Goal: Find specific page/section: Find specific page/section

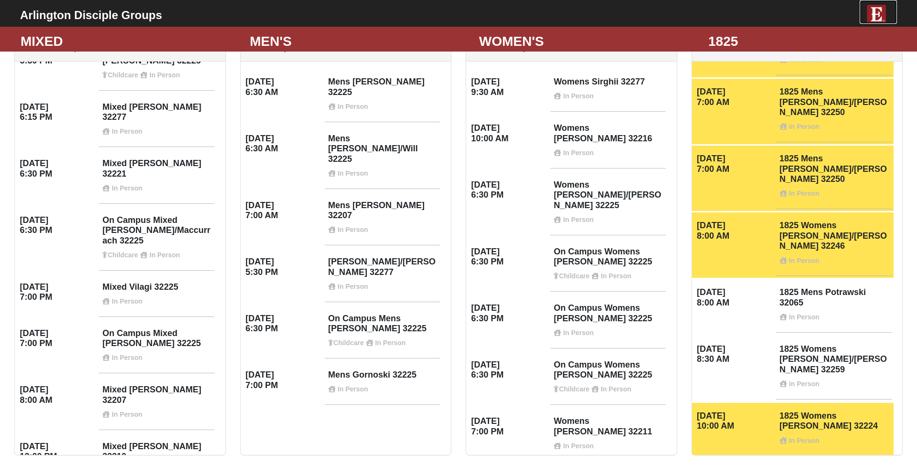
click at [875, 15] on img at bounding box center [876, 14] width 19 height 19
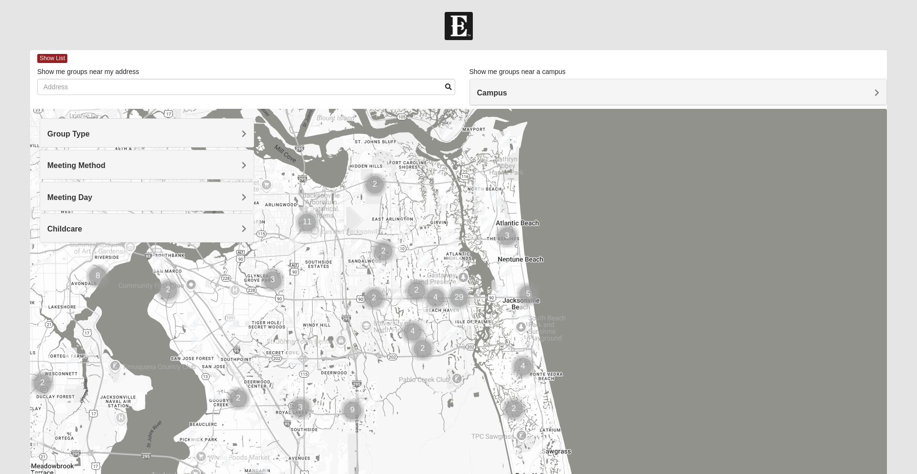
click at [90, 132] on span "Group Type" at bounding box center [68, 134] width 42 height 8
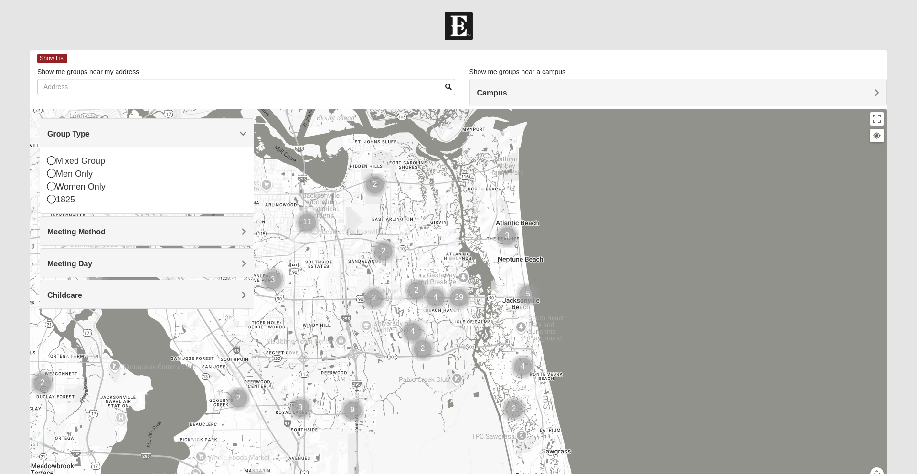
click at [58, 203] on div "1825" at bounding box center [146, 199] width 199 height 13
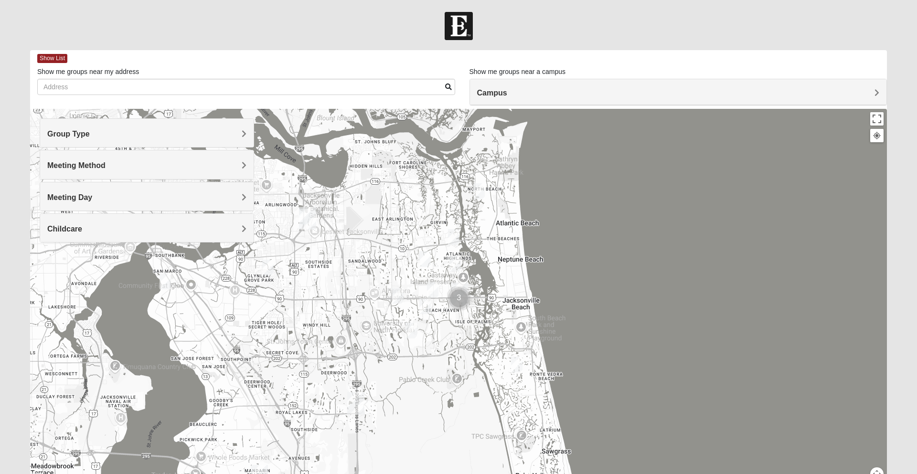
click at [240, 166] on h4 "Meeting Method" at bounding box center [146, 165] width 199 height 9
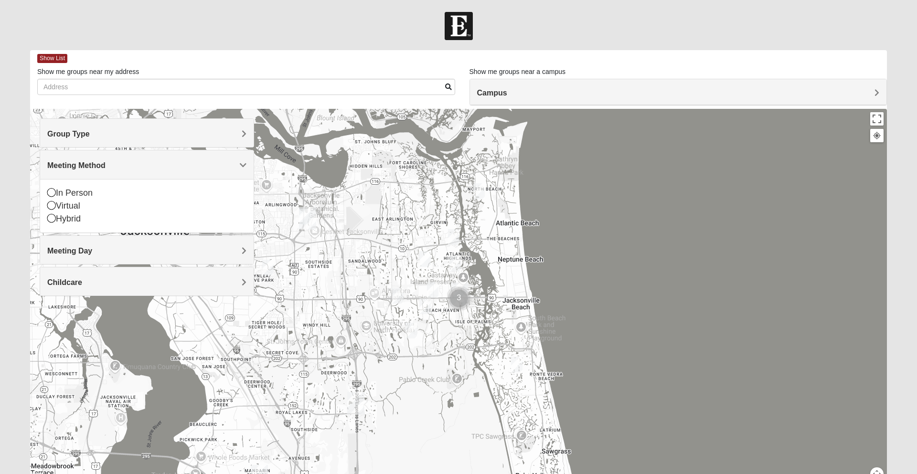
click at [55, 189] on icon at bounding box center [51, 192] width 9 height 9
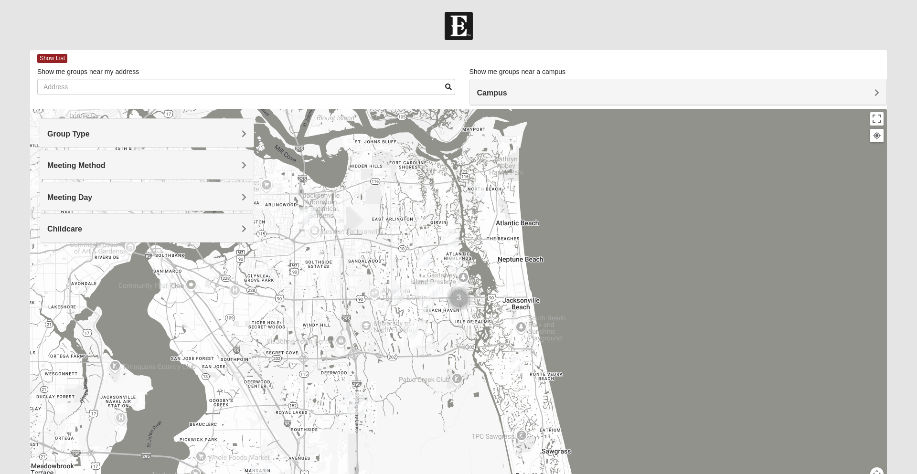
click at [241, 200] on h4 "Meeting Day" at bounding box center [146, 197] width 199 height 9
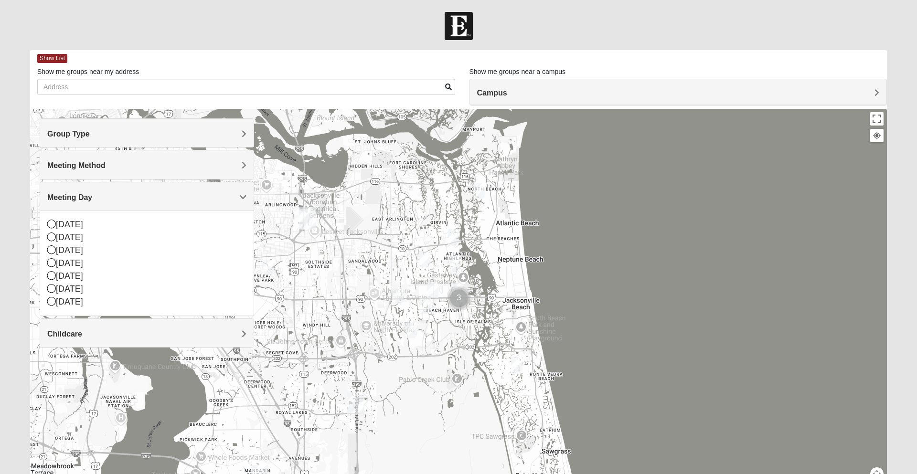
click at [53, 237] on icon at bounding box center [51, 237] width 9 height 9
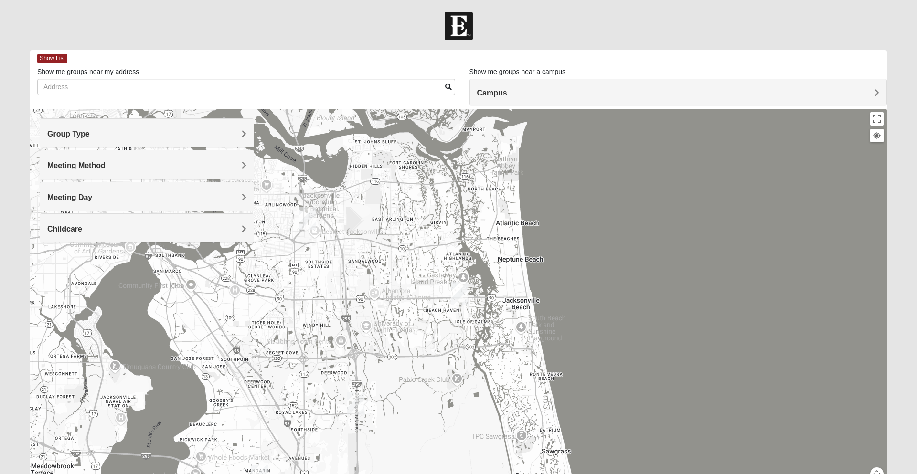
click at [239, 232] on h4 "Childcare" at bounding box center [146, 228] width 199 height 9
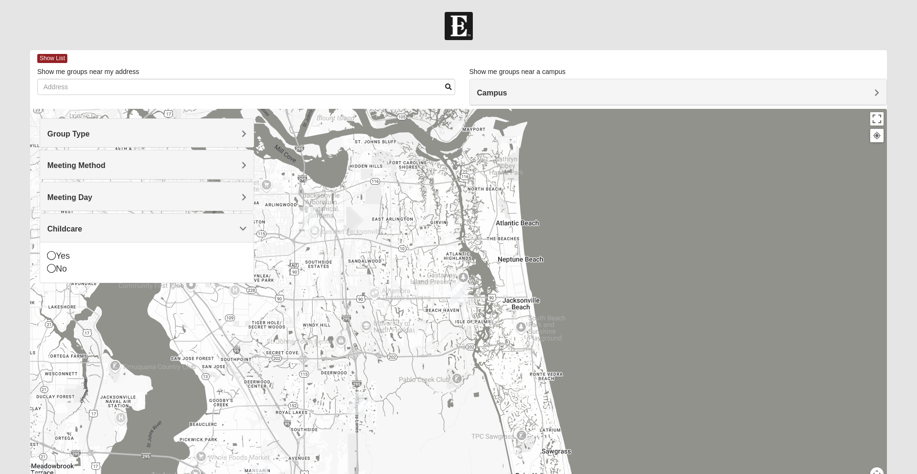
click at [59, 273] on div "No" at bounding box center [146, 269] width 199 height 13
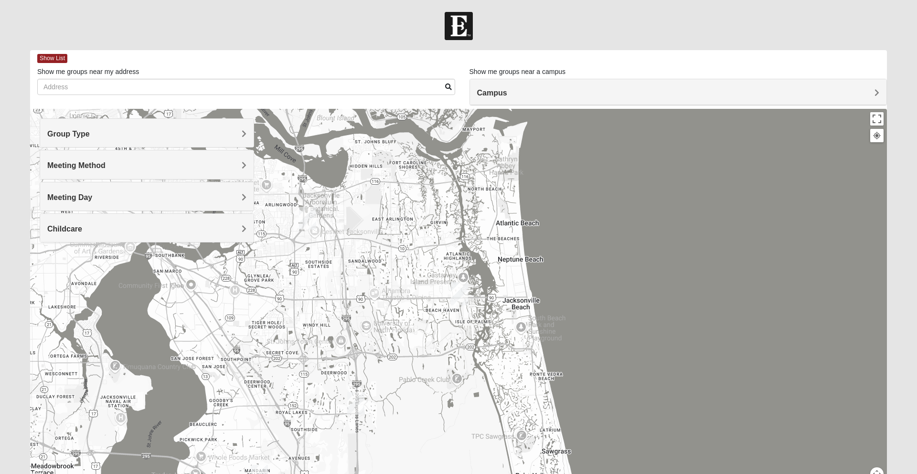
click at [872, 93] on h4 "Campus" at bounding box center [678, 92] width 403 height 9
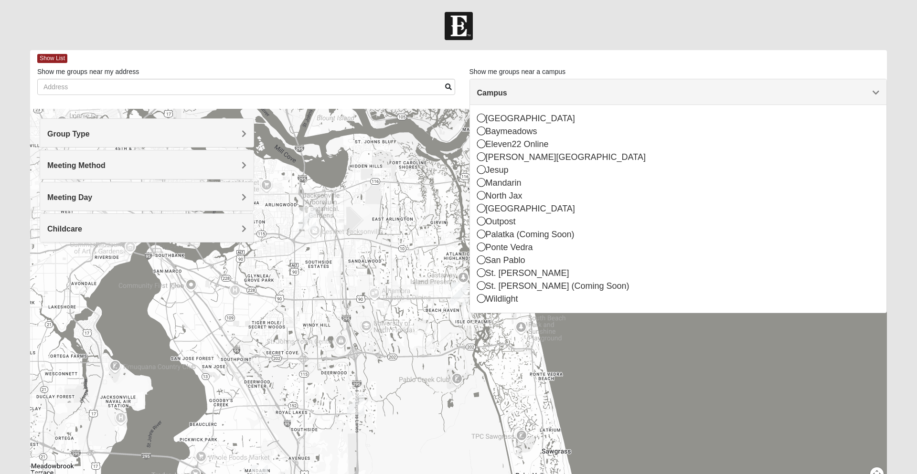
click at [481, 118] on icon at bounding box center [481, 118] width 9 height 9
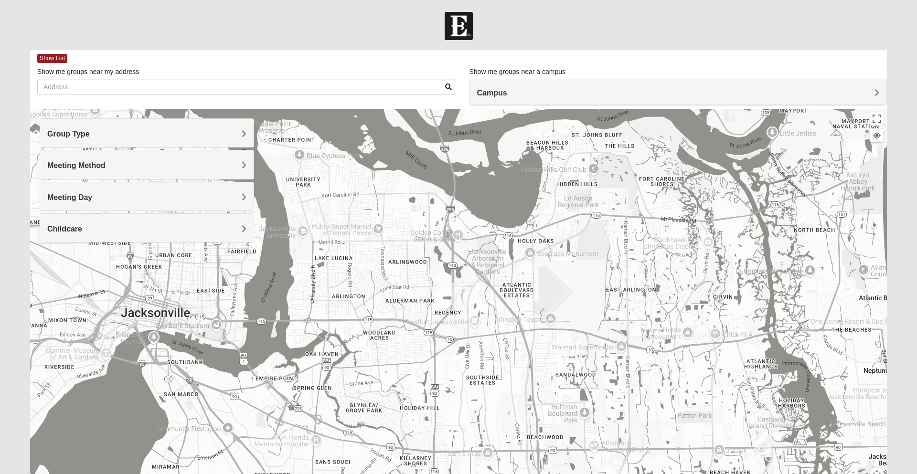
click at [455, 294] on img "Arlington" at bounding box center [459, 294] width 25 height 31
click at [451, 263] on div "651 Commerce Center Dr Jacksonville, FL 32225-7210" at bounding box center [462, 270] width 106 height 14
click at [460, 294] on img "Arlington" at bounding box center [459, 294] width 25 height 31
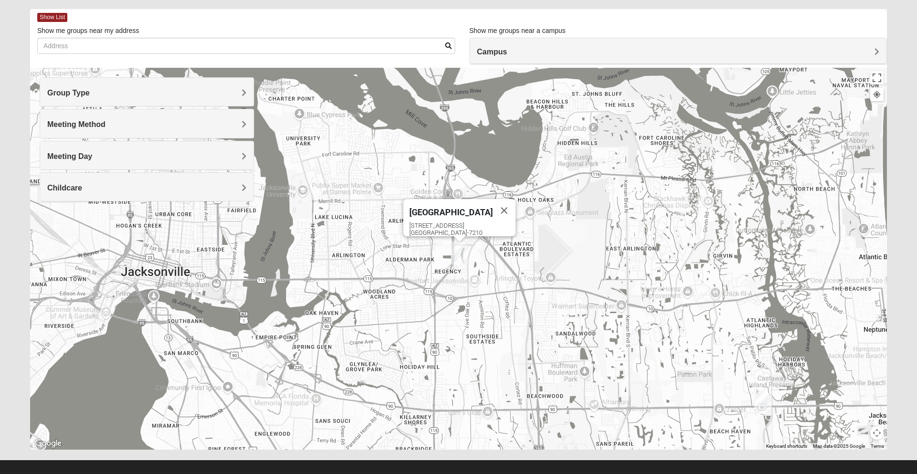
scroll to position [52, 0]
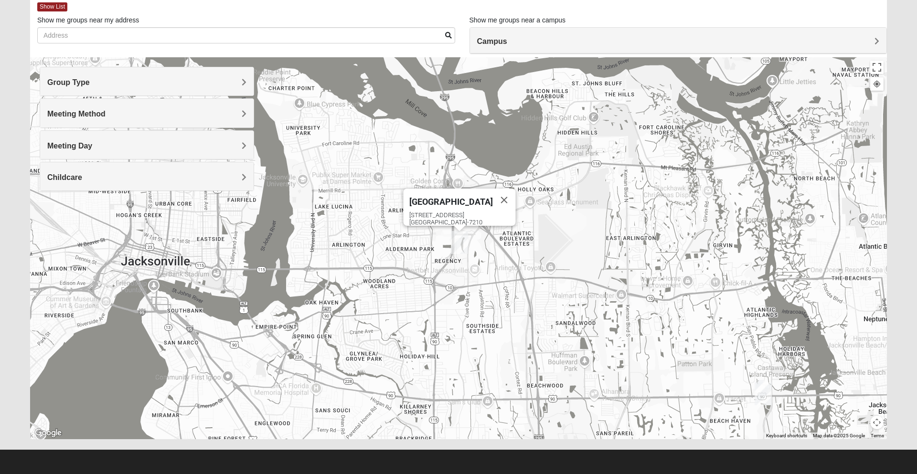
click at [763, 389] on img "San Pablo" at bounding box center [763, 394] width 25 height 31
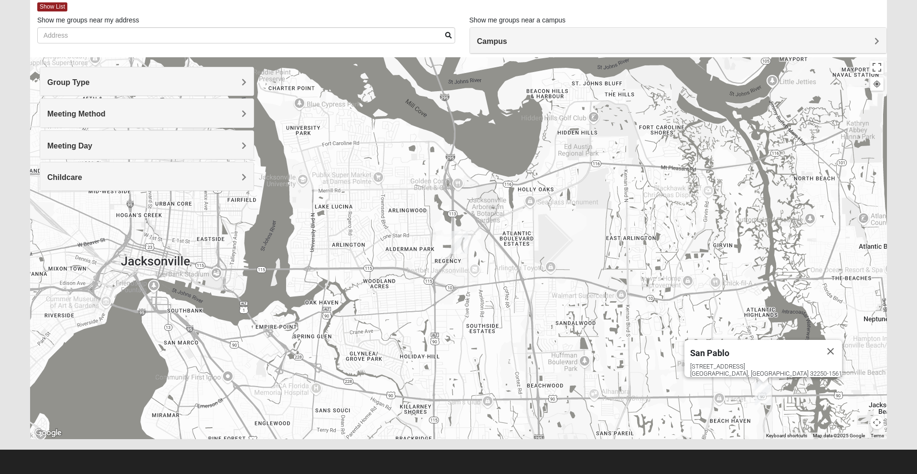
click at [463, 246] on img "Arlington" at bounding box center [459, 242] width 25 height 31
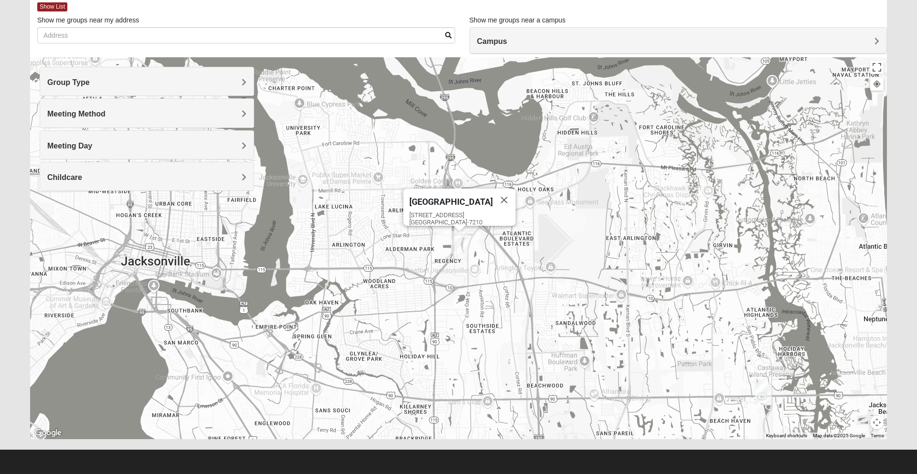
click at [452, 215] on div "651 Commerce Center Dr Jacksonville, FL 32225-7210" at bounding box center [462, 219] width 106 height 14
click at [449, 212] on div "651 Commerce Center Dr Jacksonville, FL 32225-7210" at bounding box center [462, 219] width 106 height 14
click at [446, 212] on div "651 Commerce Center Dr Jacksonville, FL 32225-7210" at bounding box center [462, 219] width 106 height 14
click at [445, 212] on div "651 Commerce Center Dr Jacksonville, FL 32225-7210" at bounding box center [462, 219] width 106 height 14
click at [442, 212] on div "651 Commerce Center Dr Jacksonville, FL 32225-7210" at bounding box center [462, 219] width 106 height 14
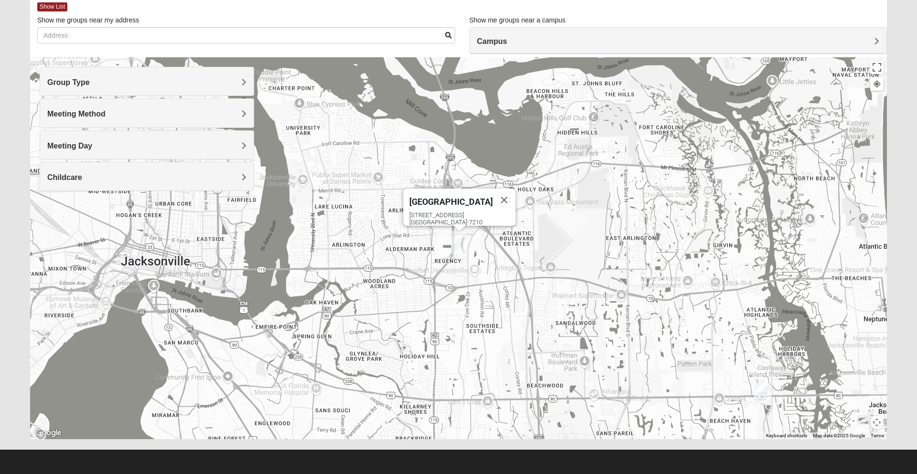
click at [453, 214] on div "651 Commerce Center Dr Jacksonville, FL 32225-7210" at bounding box center [462, 219] width 106 height 14
click at [52, 10] on span "Show List" at bounding box center [52, 6] width 30 height 9
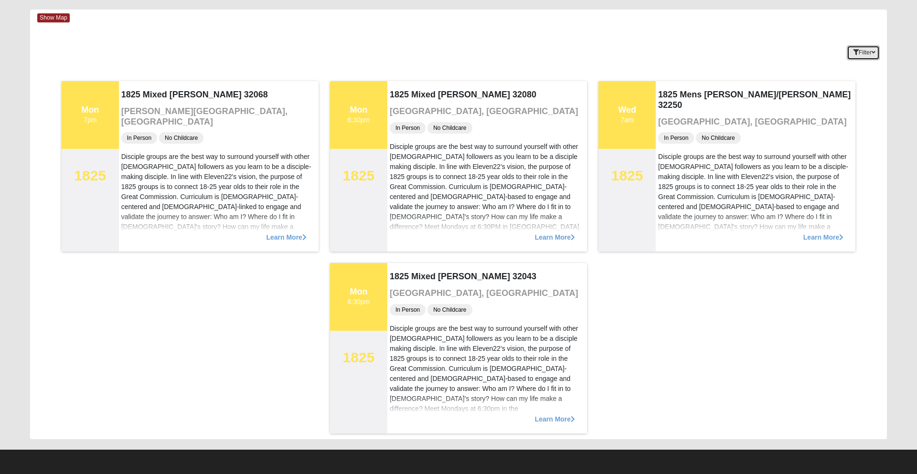
click at [863, 56] on button "Filter" at bounding box center [863, 52] width 33 height 15
